Goal: Find specific page/section: Find specific page/section

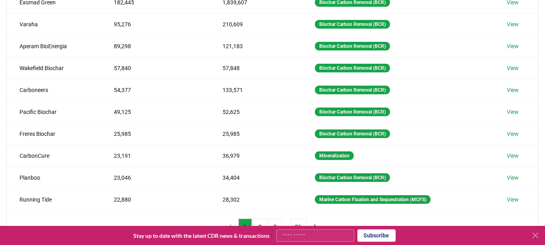
scroll to position [137, 0]
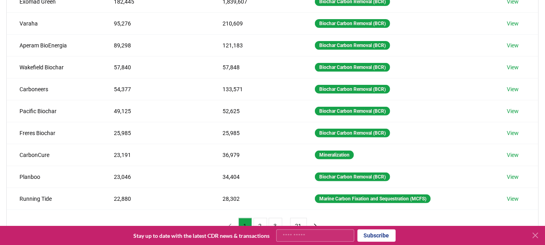
click at [534, 236] on icon at bounding box center [536, 236] width 10 height 10
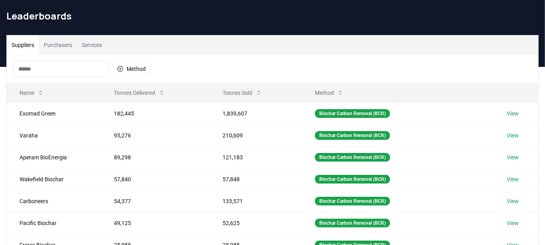
scroll to position [0, 0]
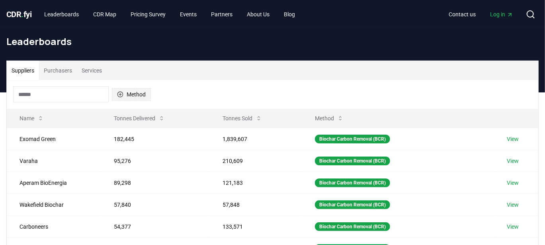
click at [136, 92] on button "Method" at bounding box center [131, 94] width 39 height 13
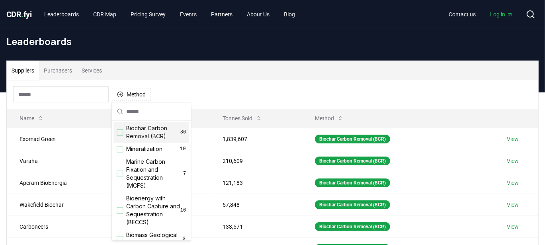
click at [120, 129] on div "Suggestions" at bounding box center [120, 132] width 6 height 6
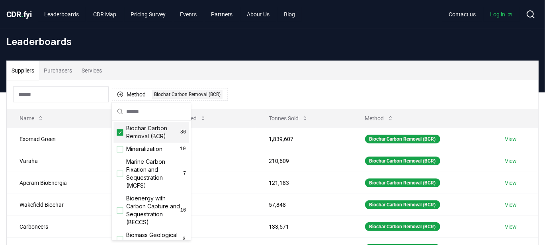
click at [306, 76] on div "Suppliers Purchasers Services" at bounding box center [273, 70] width 532 height 19
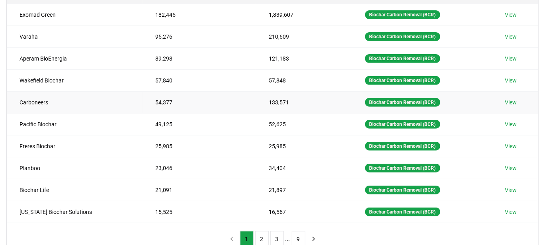
scroll to position [122, 0]
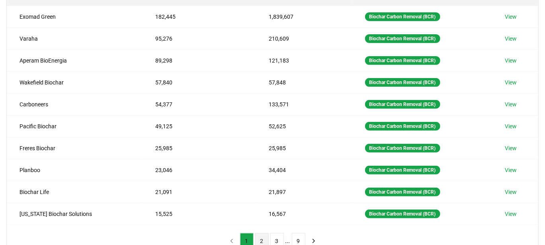
click at [262, 237] on button "2" at bounding box center [262, 241] width 14 height 16
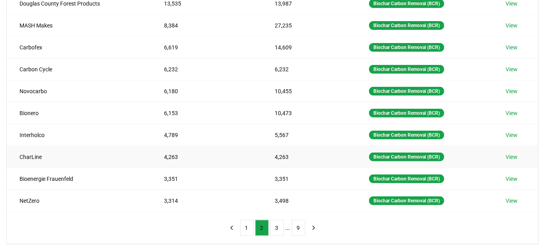
scroll to position [137, 0]
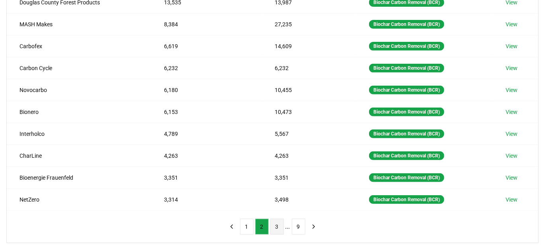
click at [275, 219] on button "3" at bounding box center [278, 227] width 14 height 16
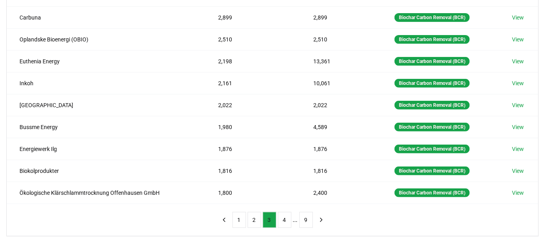
scroll to position [145, 0]
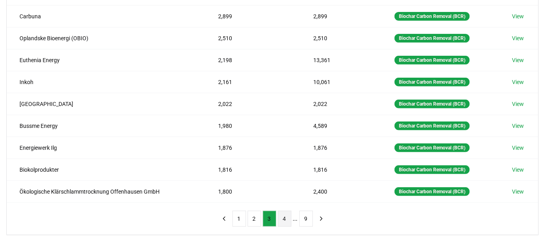
click at [288, 215] on button "4" at bounding box center [285, 219] width 14 height 16
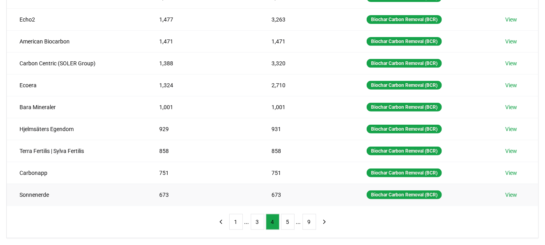
scroll to position [142, 0]
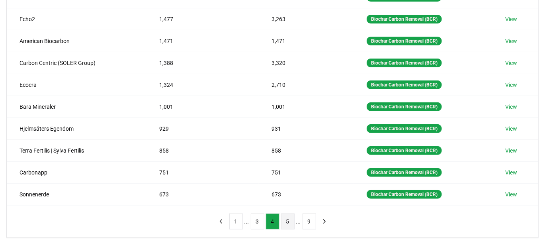
click at [289, 218] on button "5" at bounding box center [288, 222] width 14 height 16
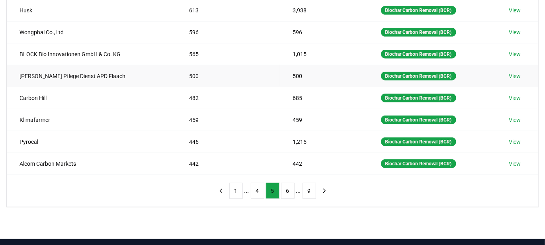
scroll to position [197, 0]
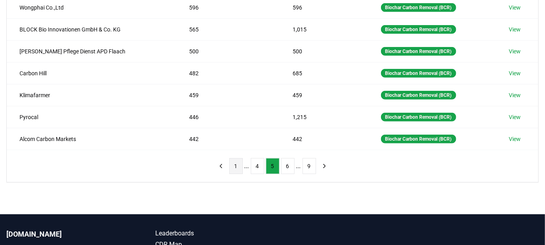
click at [237, 165] on button "1" at bounding box center [236, 166] width 14 height 16
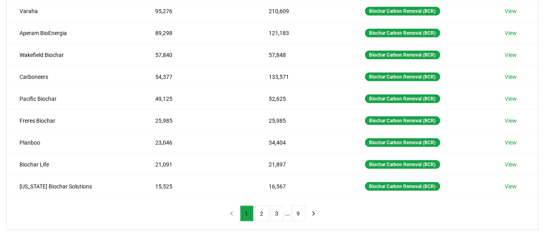
scroll to position [126, 0]
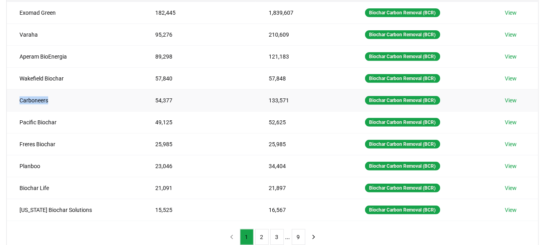
drag, startPoint x: 52, startPoint y: 99, endPoint x: 20, endPoint y: 99, distance: 32.7
click at [20, 99] on td "Carboneers" at bounding box center [75, 100] width 136 height 22
copy td "Carboneers"
click at [189, 93] on td "54,377" at bounding box center [200, 100] width 114 height 22
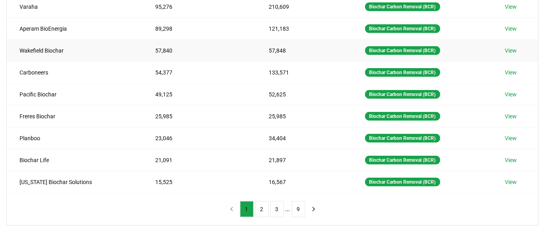
scroll to position [155, 0]
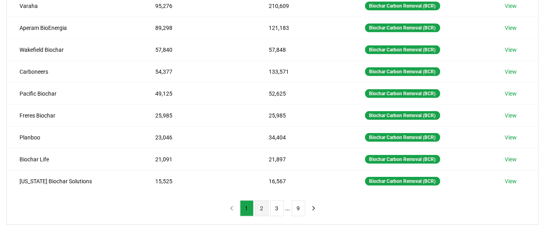
click at [261, 200] on button "2" at bounding box center [262, 208] width 14 height 16
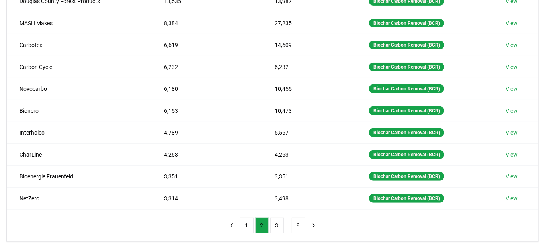
scroll to position [137, 0]
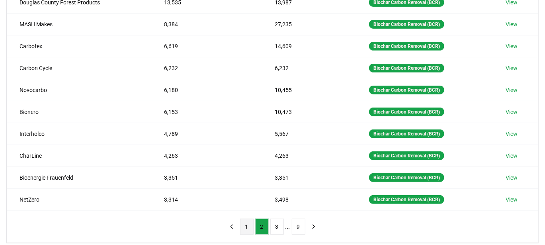
click at [249, 224] on button "1" at bounding box center [247, 227] width 14 height 16
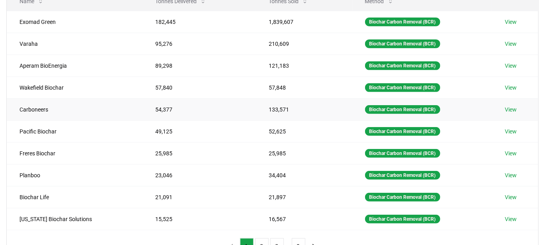
scroll to position [118, 0]
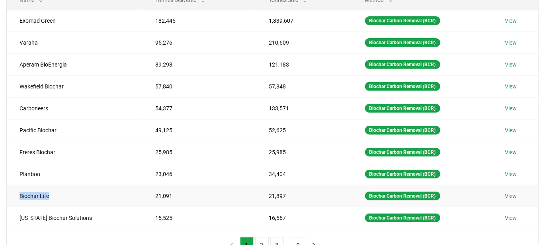
drag, startPoint x: 55, startPoint y: 192, endPoint x: 20, endPoint y: 195, distance: 34.8
click at [20, 195] on td "Biochar Life" at bounding box center [75, 196] width 136 height 22
copy td "Biochar Life"
click at [202, 69] on td "89,298" at bounding box center [200, 64] width 114 height 22
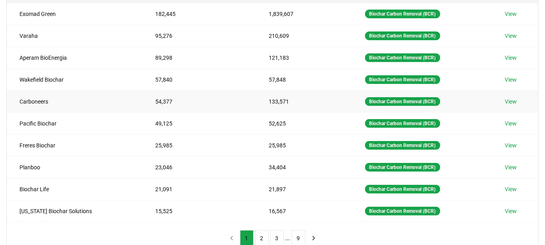
scroll to position [125, 0]
